Goal: Obtain resource: Download file/media

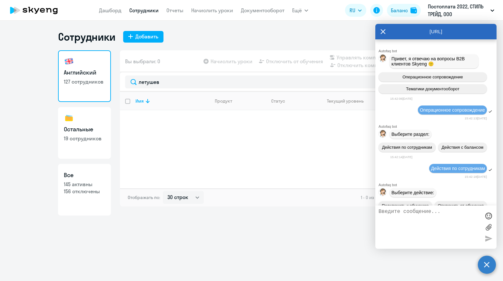
select select "30"
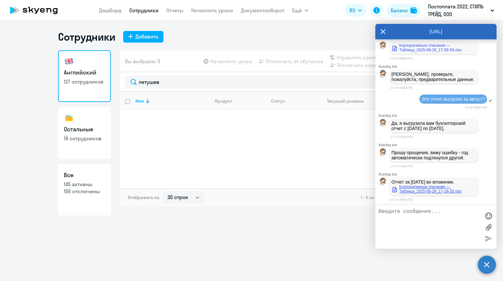
click at [414, 186] on link "Корпоративные списания — Таблица_2025-08-29_17-18-28.xlsx" at bounding box center [433, 188] width 85 height 9
click at [250, 11] on link "Документооборот" at bounding box center [263, 10] width 44 height 6
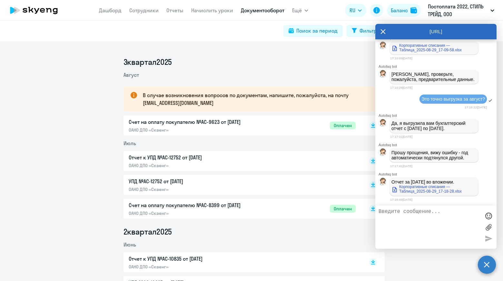
drag, startPoint x: 383, startPoint y: 32, endPoint x: 205, endPoint y: 165, distance: 221.9
click at [383, 32] on icon at bounding box center [383, 31] width 5 height 5
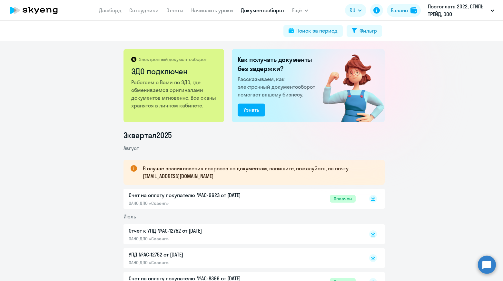
scroll to position [387, 0]
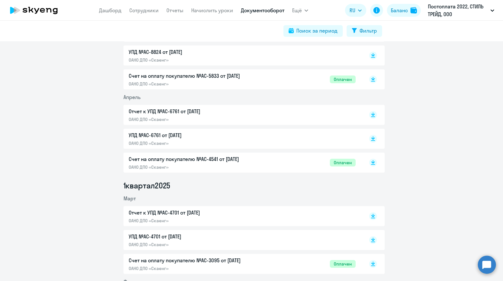
click at [252, 162] on p "Счет на оплату покупателю №AC-4541 от [DATE]" at bounding box center [196, 159] width 135 height 8
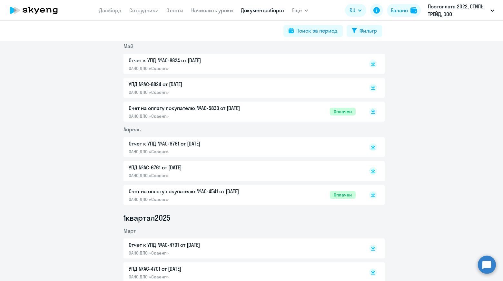
click at [284, 197] on div "Счет на оплату покупателю №AC-4541 от [DATE] ОАНО ДПО «Скаенг» Оплачен" at bounding box center [242, 194] width 227 height 15
click at [330, 112] on span "Оплачен" at bounding box center [343, 112] width 26 height 8
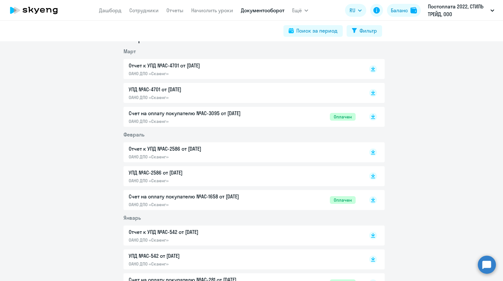
scroll to position [580, 0]
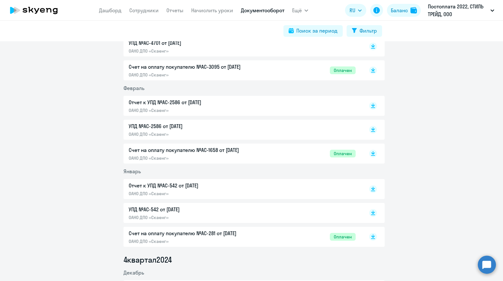
click at [281, 243] on div "Счет на оплату покупателю №AC-281 от [DATE] ОАНО ДПО «Скаенг» Оплачен" at bounding box center [242, 236] width 227 height 15
